Goal: Task Accomplishment & Management: Manage account settings

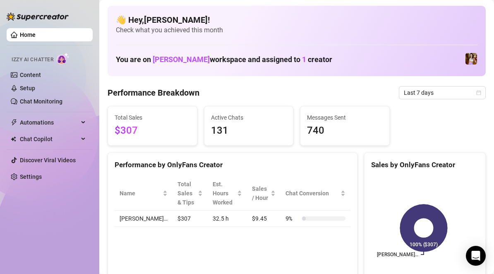
click at [33, 34] on link "Home" at bounding box center [28, 34] width 16 height 7
click at [50, 99] on link "Chat Monitoring" at bounding box center [41, 101] width 43 height 7
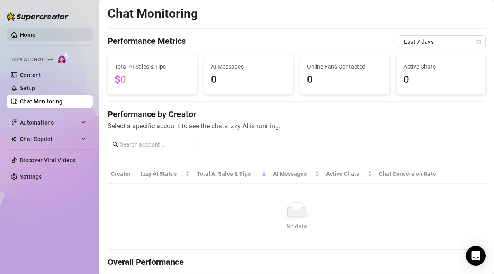
click at [29, 37] on link "Home" at bounding box center [28, 34] width 16 height 7
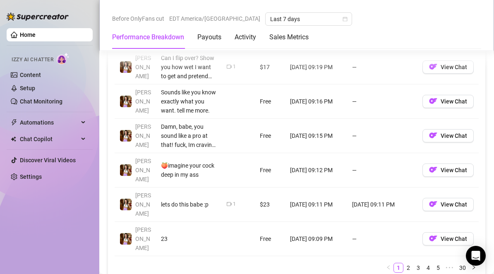
scroll to position [951, 0]
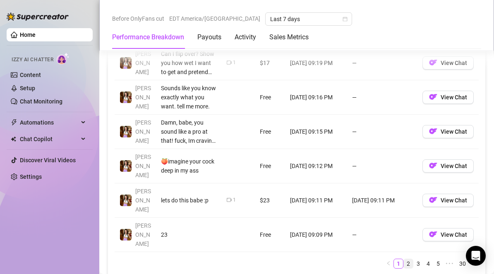
click at [403, 259] on link "2" at bounding box center [407, 263] width 9 height 9
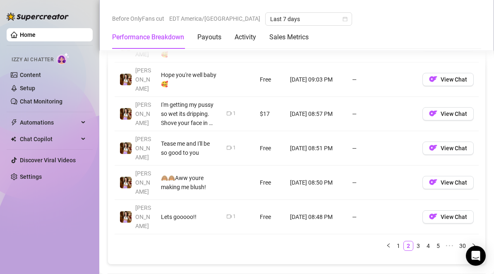
scroll to position [971, 0]
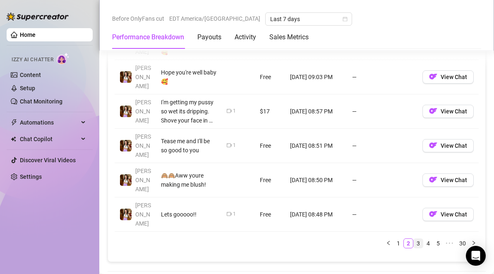
click at [413, 239] on link "3" at bounding box center [417, 243] width 9 height 9
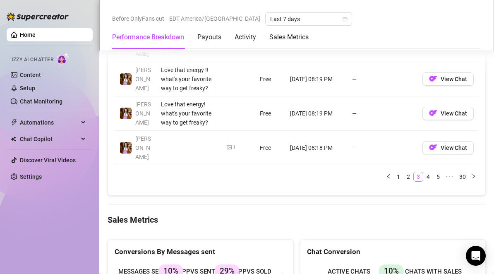
scroll to position [1040, 0]
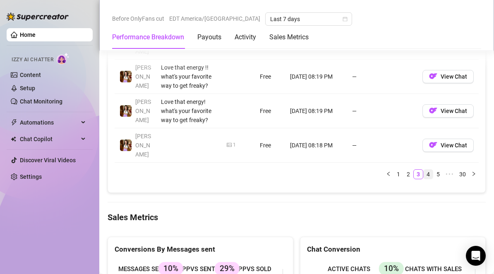
click at [424, 170] on link "4" at bounding box center [427, 174] width 9 height 9
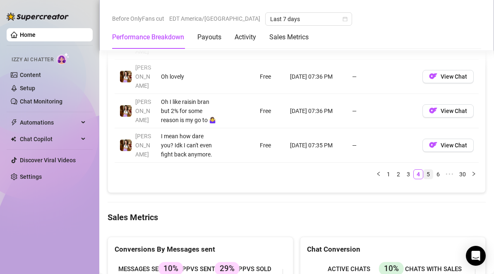
click at [423, 170] on link "5" at bounding box center [427, 174] width 9 height 9
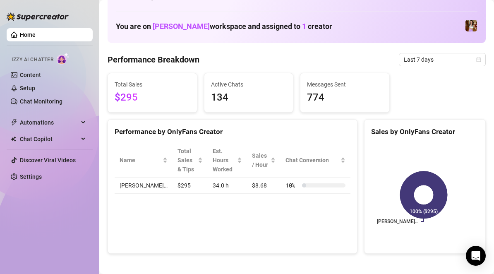
scroll to position [0, 0]
